Goal: Check status: Check status

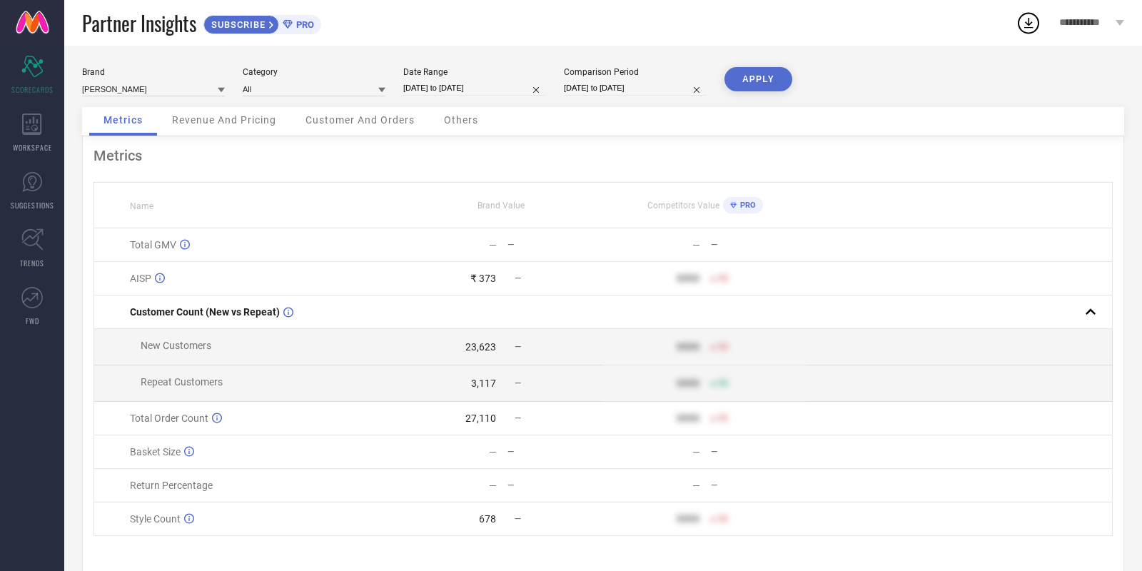
click at [467, 95] on input "[DATE] to [DATE]" at bounding box center [474, 88] width 143 height 15
select select "8"
select select "2025"
select select "9"
select select "2025"
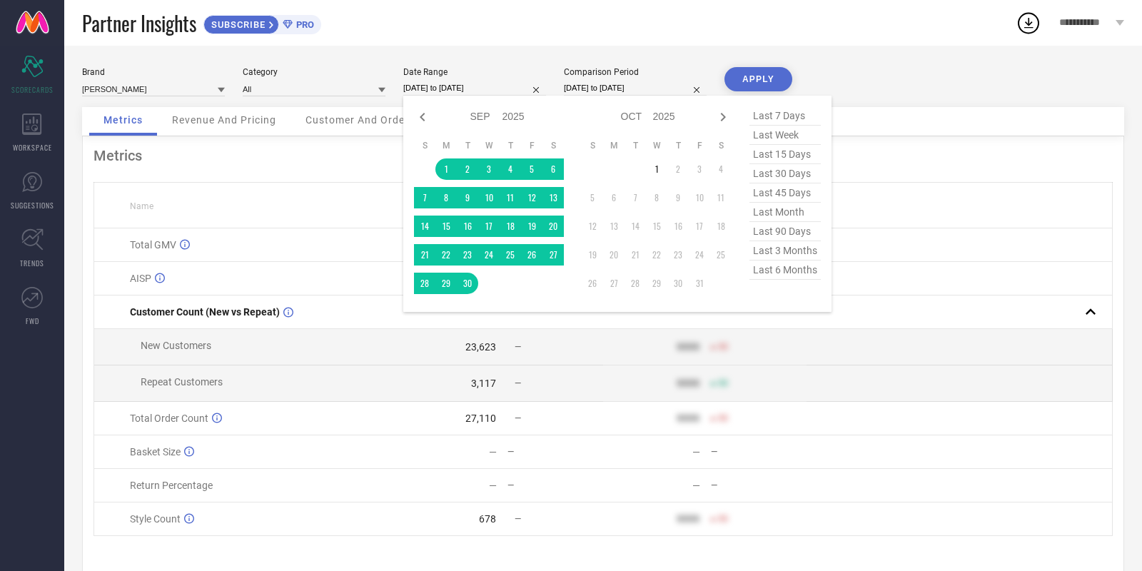
click at [744, 88] on button "APPLY" at bounding box center [758, 79] width 68 height 24
